Goal: Task Accomplishment & Management: Manage account settings

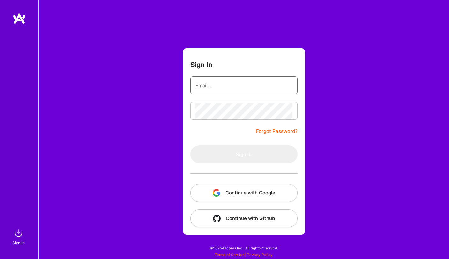
type input "[EMAIL_ADDRESS][DOMAIN_NAME]"
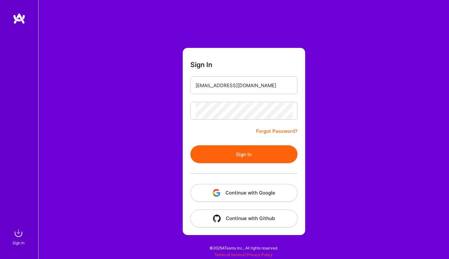
click at [227, 154] on button "Sign In" at bounding box center [243, 154] width 107 height 18
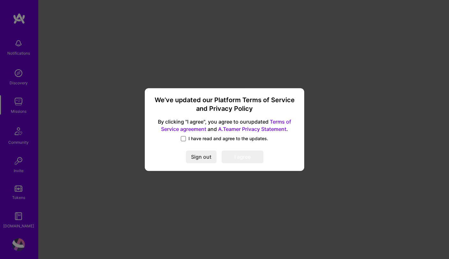
click at [184, 137] on span at bounding box center [183, 138] width 5 height 5
click at [0, 0] on input "I have read and agree to the updates." at bounding box center [0, 0] width 0 height 0
click at [239, 159] on button "I agree" at bounding box center [243, 157] width 42 height 13
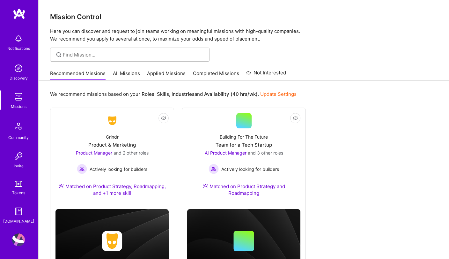
scroll to position [5, 0]
click at [15, 236] on img at bounding box center [18, 239] width 13 height 13
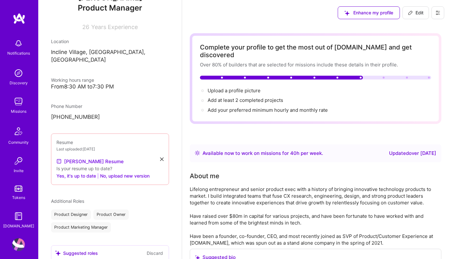
scroll to position [85, 0]
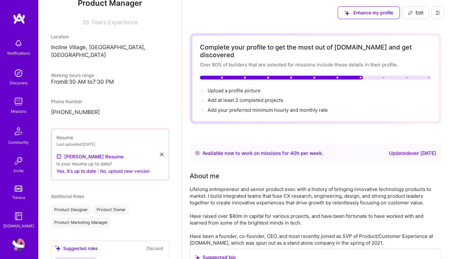
click at [115, 167] on button "No, upload new version" at bounding box center [124, 171] width 49 height 8
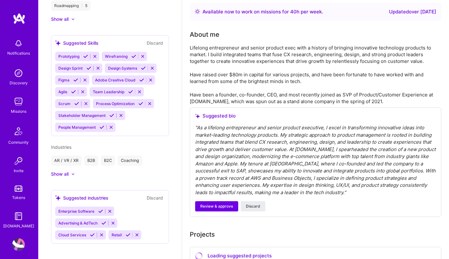
scroll to position [157, 0]
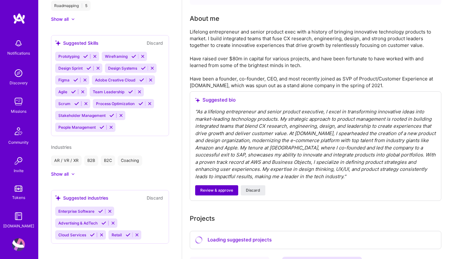
click at [206, 187] on span "Review & approve" at bounding box center [216, 190] width 33 height 6
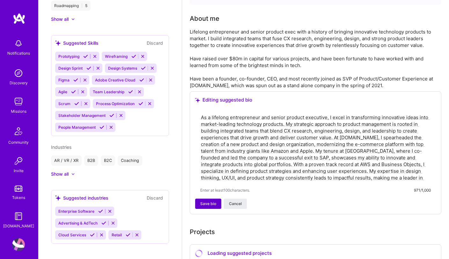
click at [207, 201] on span "Save bio" at bounding box center [208, 204] width 16 height 6
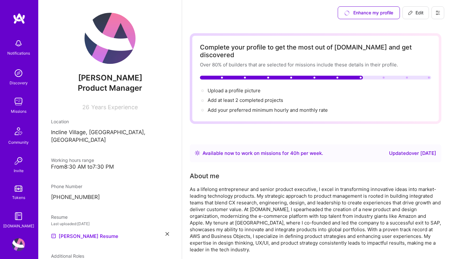
scroll to position [0, 0]
click at [416, 14] on span "Edit" at bounding box center [416, 13] width 16 height 6
select select "US"
select select "Right Now"
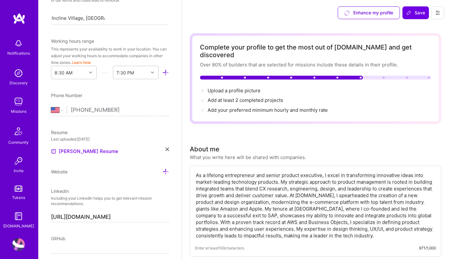
scroll to position [173, 0]
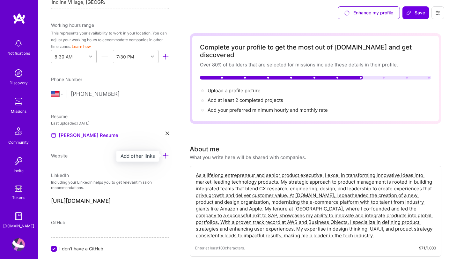
click at [163, 155] on icon at bounding box center [165, 155] width 7 height 7
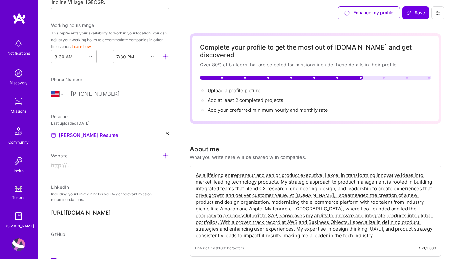
paste input "[URL][DOMAIN_NAME]"
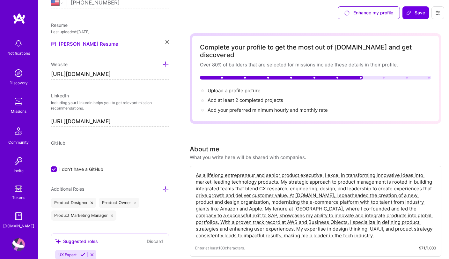
scroll to position [265, 0]
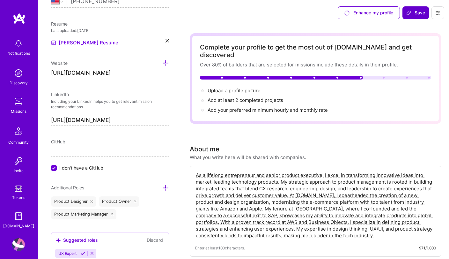
type input "[URL][DOMAIN_NAME]"
click at [419, 12] on span "Save" at bounding box center [415, 13] width 19 height 6
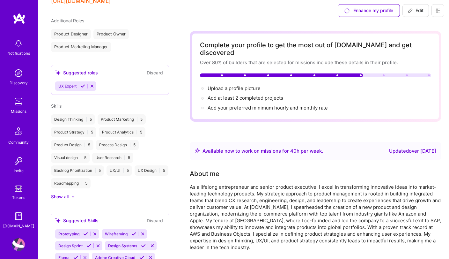
scroll to position [4, 0]
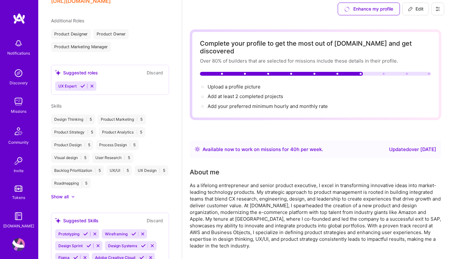
click at [418, 9] on span "Edit" at bounding box center [416, 9] width 16 height 6
select select "US"
select select "Right Now"
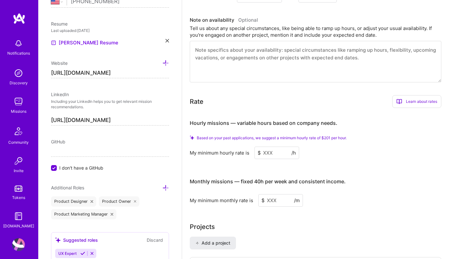
scroll to position [321, 0]
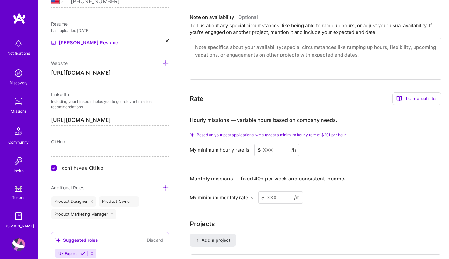
click at [271, 143] on input at bounding box center [276, 149] width 45 height 12
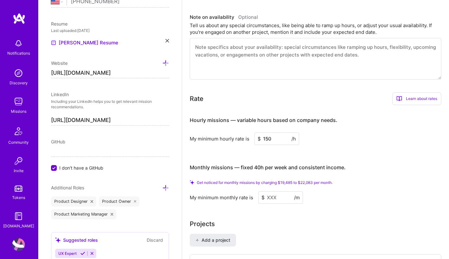
type input "150"
click at [344, 146] on div "Hourly missions — variable hours based on company needs. My minimum hourly rate…" at bounding box center [316, 156] width 252 height 93
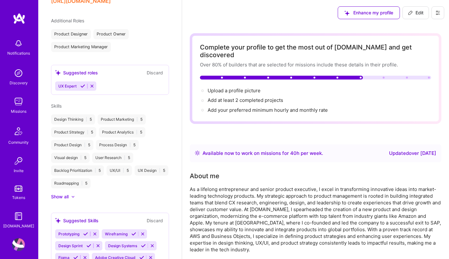
scroll to position [0, 0]
click at [419, 13] on span "Edit" at bounding box center [416, 13] width 16 height 6
select select "US"
select select "Right Now"
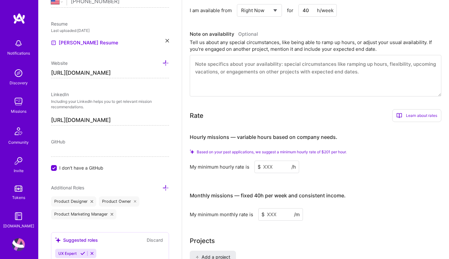
scroll to position [314, 0]
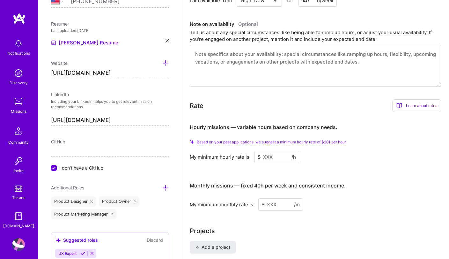
click at [267, 151] on input at bounding box center [276, 157] width 45 height 12
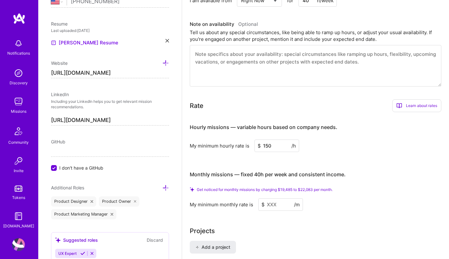
type input "150"
click at [325, 147] on div "Hourly missions — variable hours based on company needs. My minimum hourly rate…" at bounding box center [316, 163] width 252 height 93
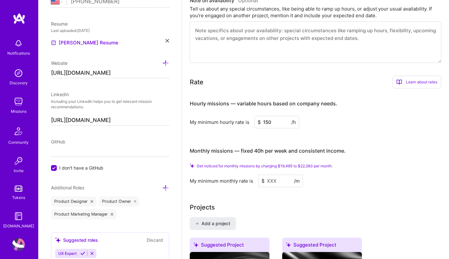
scroll to position [342, 0]
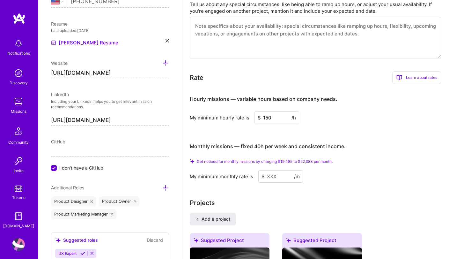
click at [277, 170] on input at bounding box center [280, 176] width 45 height 12
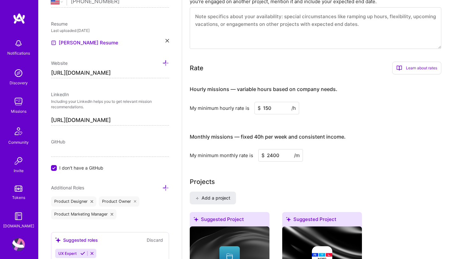
type input "24000"
click at [340, 177] on div "Projects" at bounding box center [316, 182] width 252 height 10
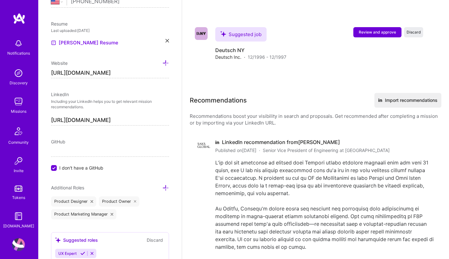
scroll to position [1614, 0]
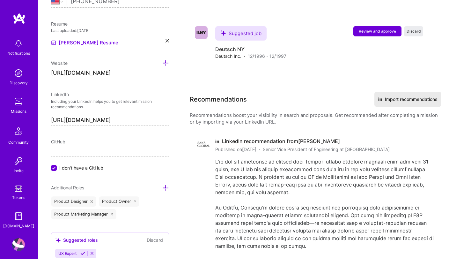
click at [405, 92] on button "in Import recommendations" at bounding box center [407, 99] width 67 height 15
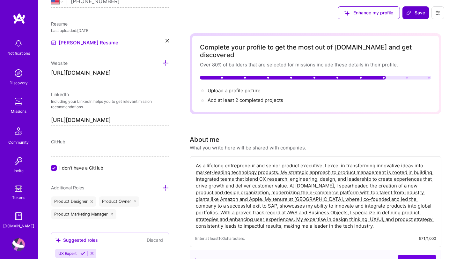
scroll to position [0, 0]
click at [419, 14] on span "Save" at bounding box center [415, 13] width 19 height 6
